Goal: Information Seeking & Learning: Learn about a topic

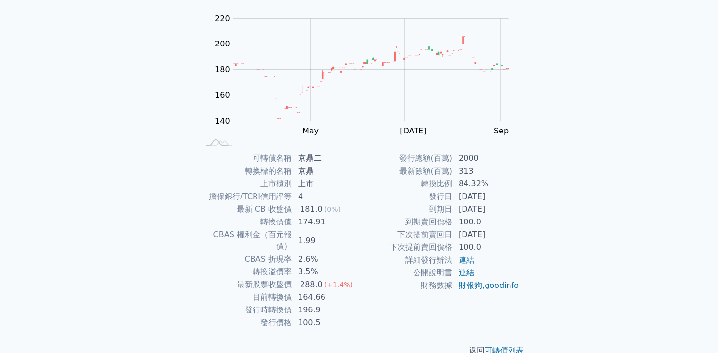
scroll to position [99, 0]
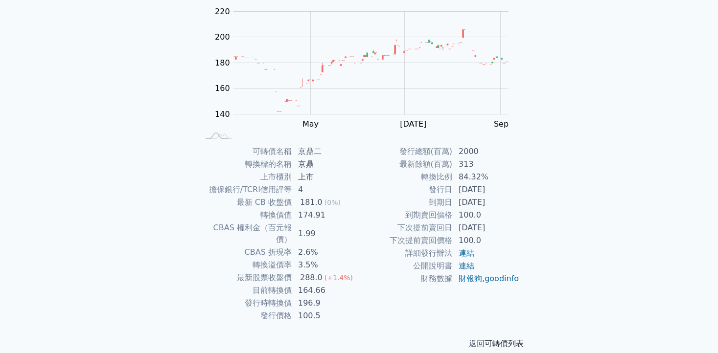
click at [506, 339] on link "可轉債列表" at bounding box center [504, 343] width 39 height 9
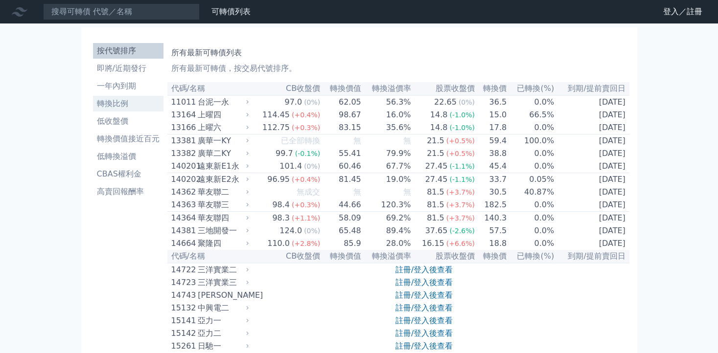
click at [109, 103] on li "轉換比例" at bounding box center [128, 104] width 70 height 12
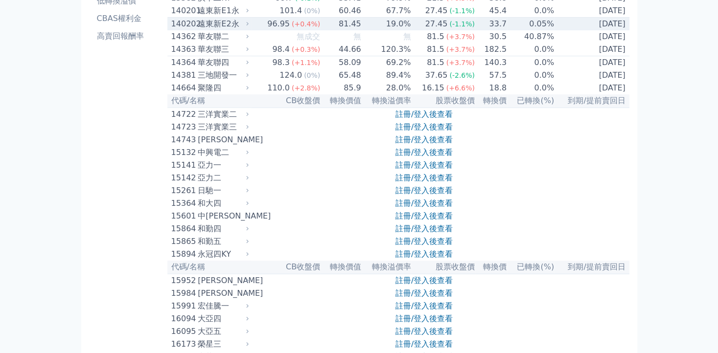
scroll to position [163, 0]
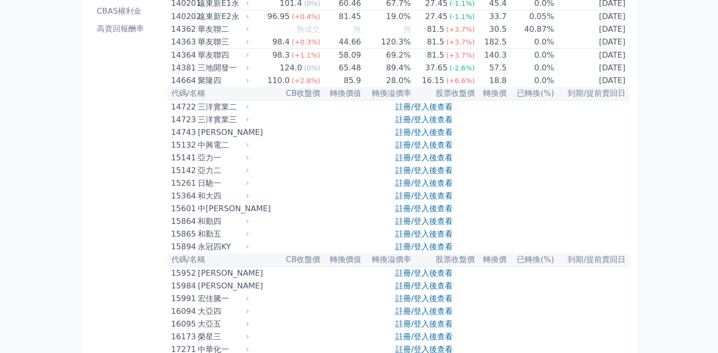
scroll to position [99, 0]
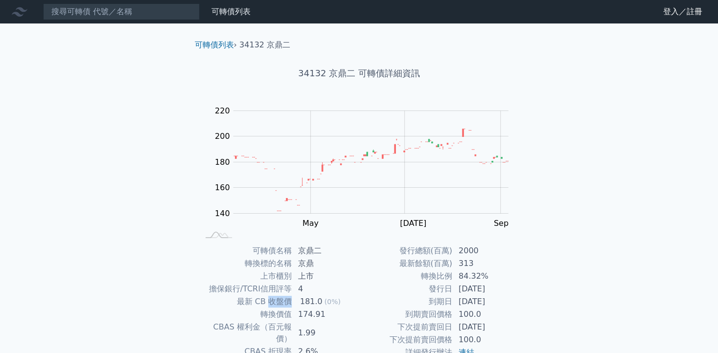
drag, startPoint x: 295, startPoint y: 301, endPoint x: 268, endPoint y: 302, distance: 26.4
click at [268, 302] on tr "最新 CB 收盤價 181.0 (0%)" at bounding box center [279, 302] width 161 height 13
copy tr "收盤價"
